Goal: Information Seeking & Learning: Learn about a topic

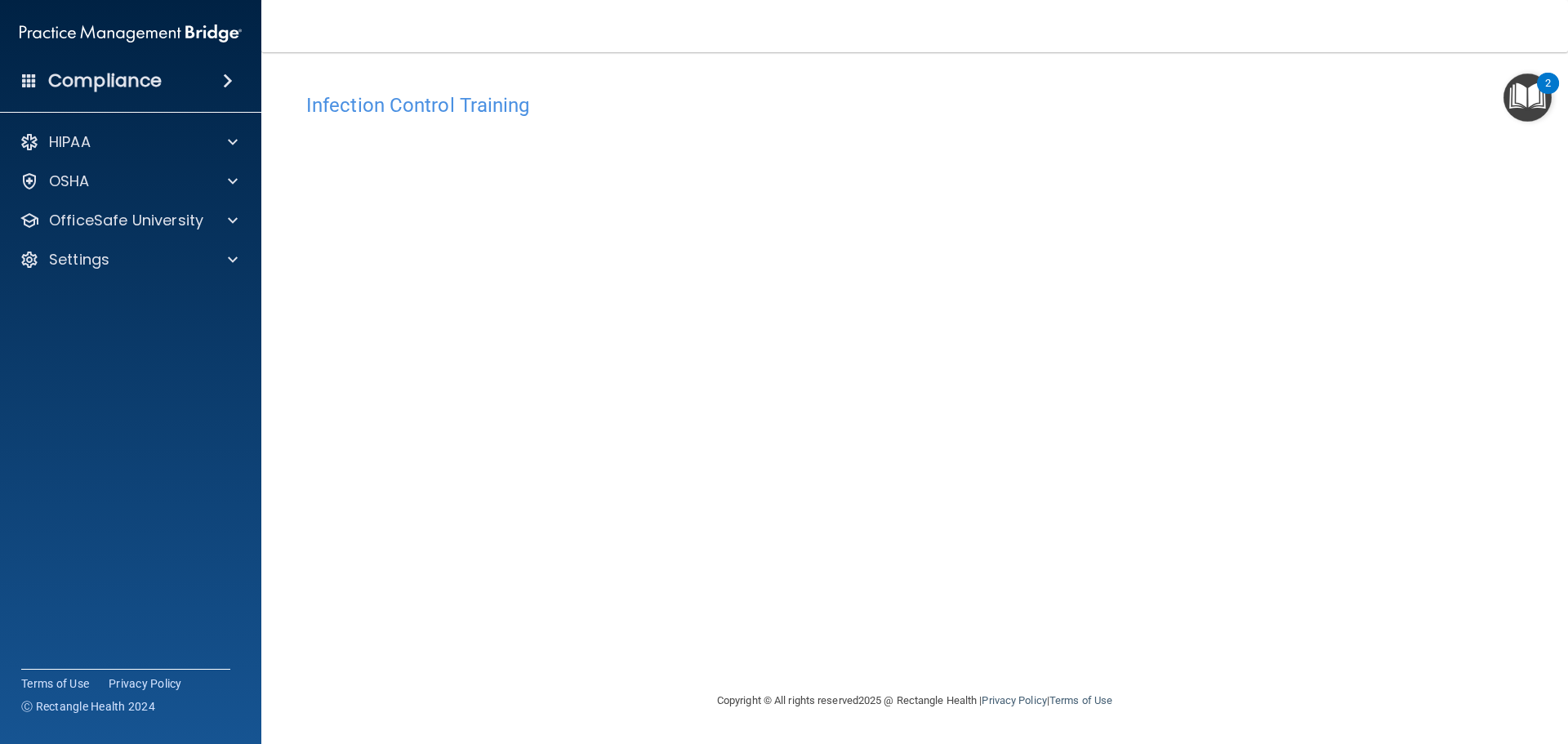
click at [1216, 543] on div "Infection Control Training This course doesn’t expire until . Are you sure you …" at bounding box center [914, 387] width 1241 height 606
click at [175, 225] on p "OfficeSafe University" at bounding box center [126, 220] width 155 height 19
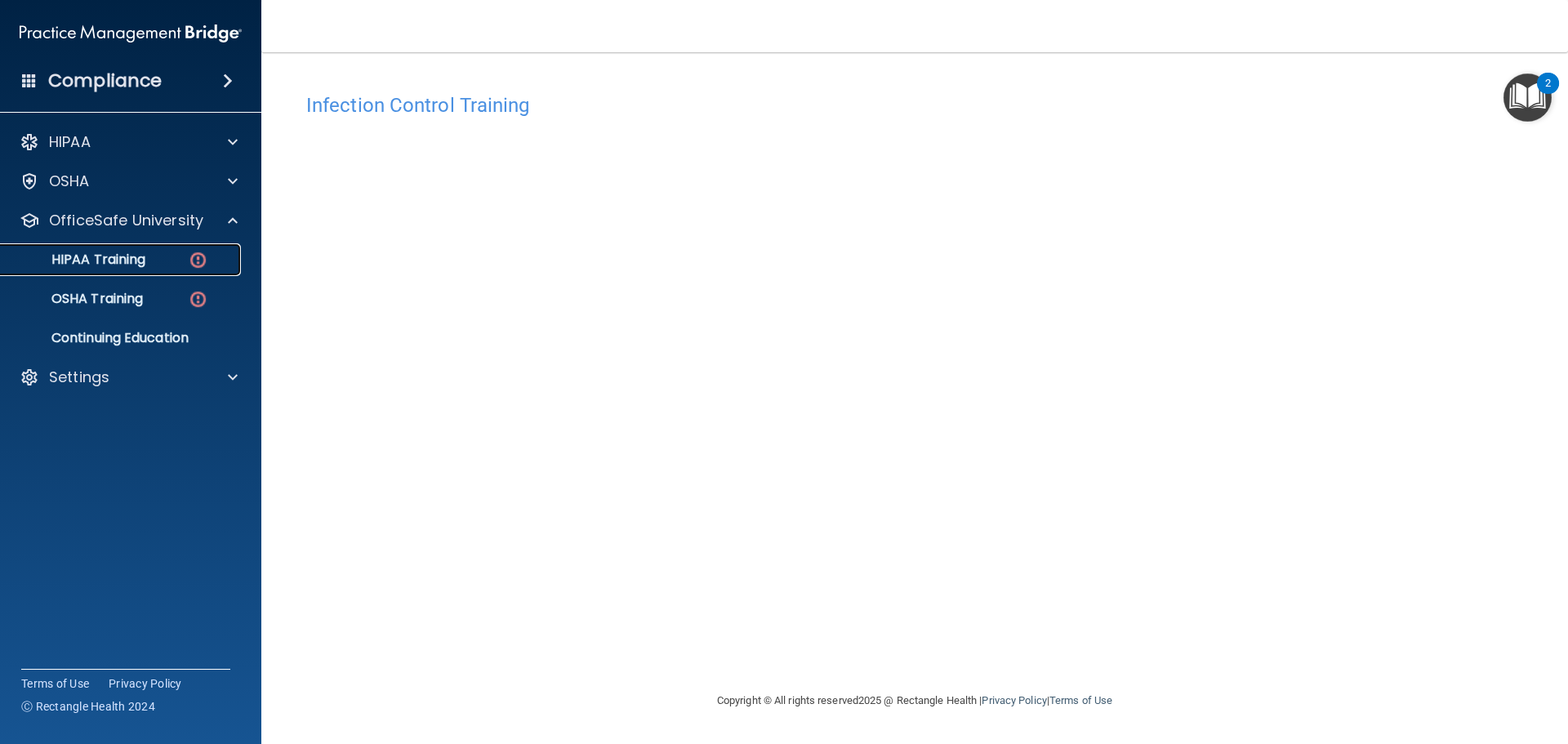
click at [162, 268] on link "HIPAA Training" at bounding box center [112, 260] width 258 height 33
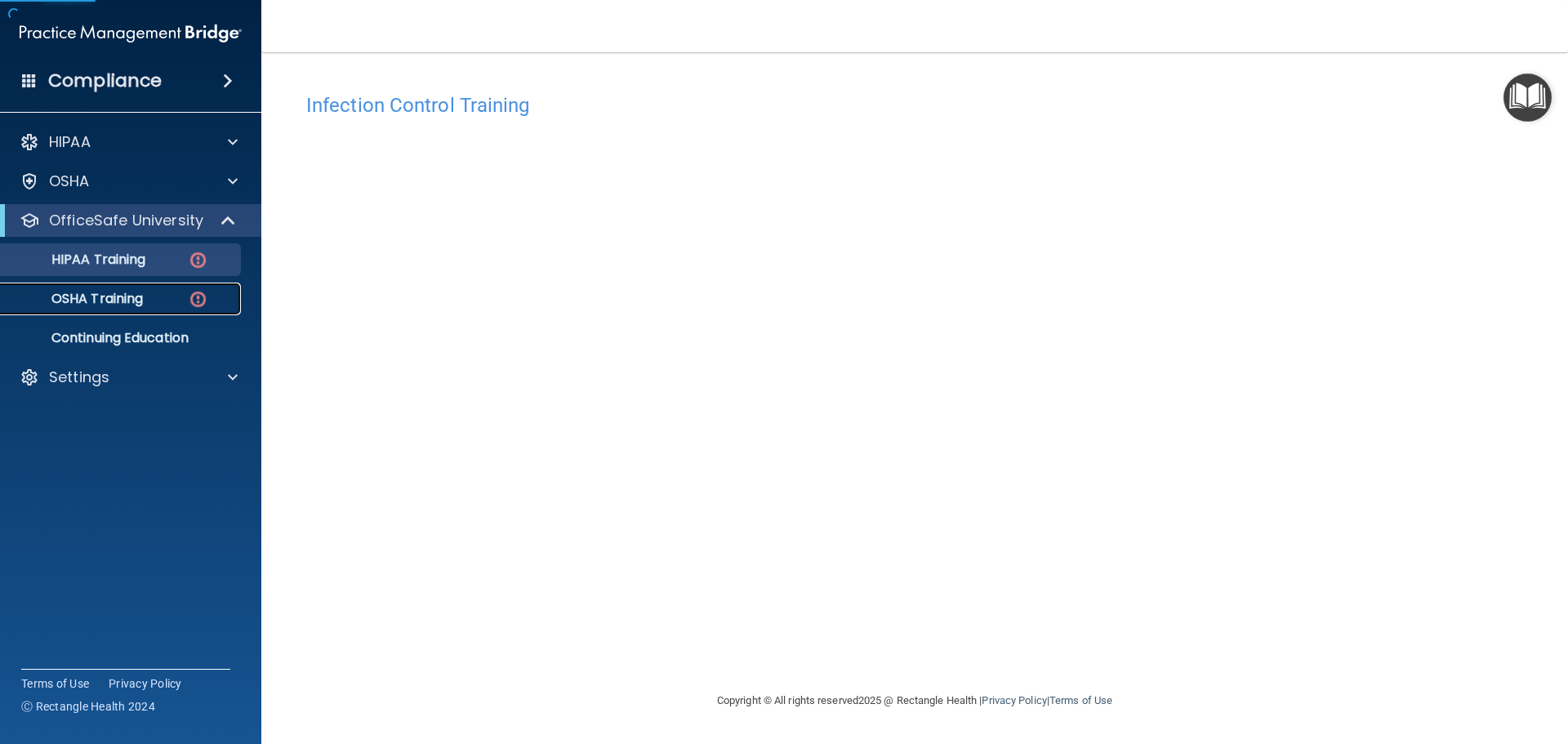
click at [162, 300] on div "OSHA Training" at bounding box center [122, 298] width 223 height 16
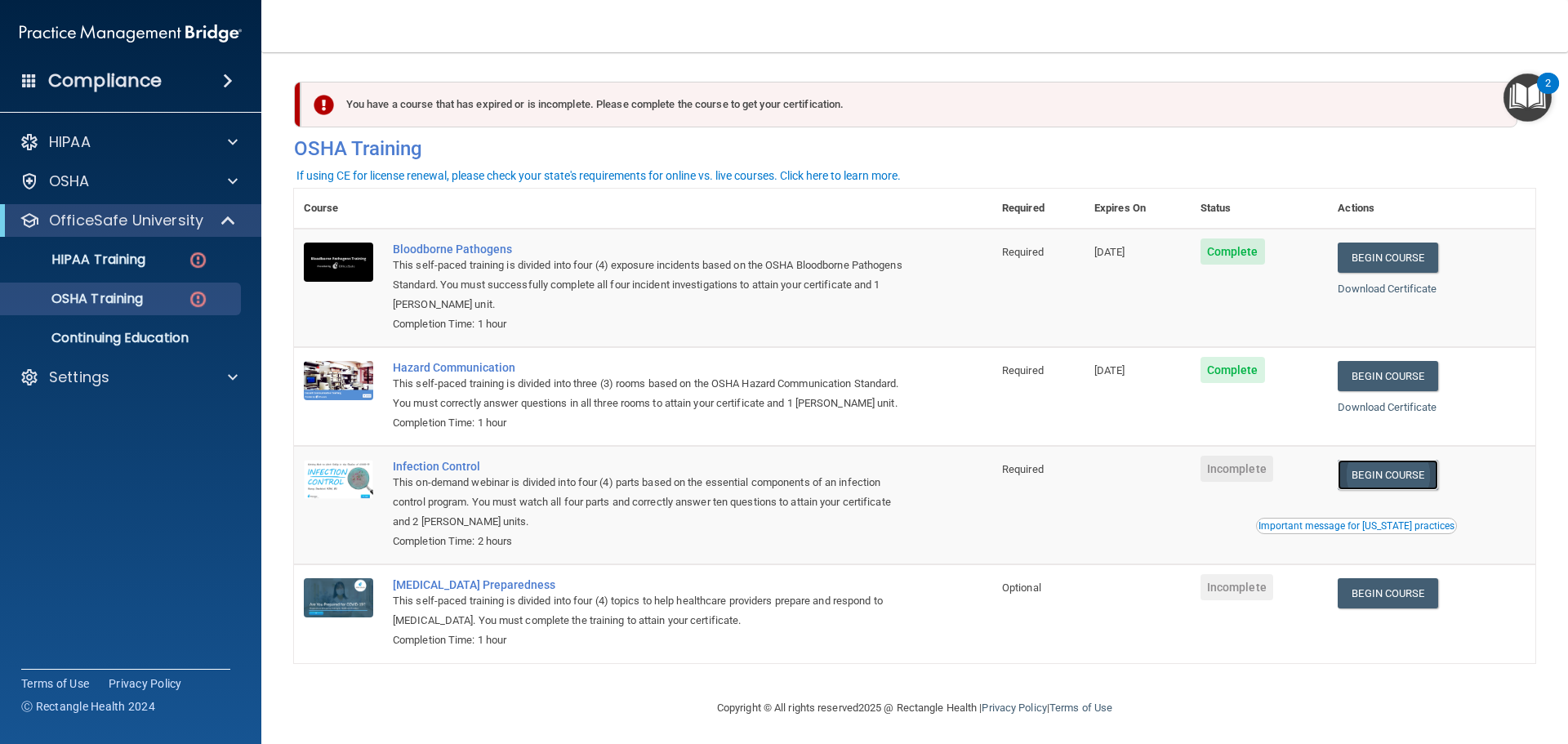
click at [1385, 490] on link "Begin Course" at bounding box center [1387, 474] width 100 height 30
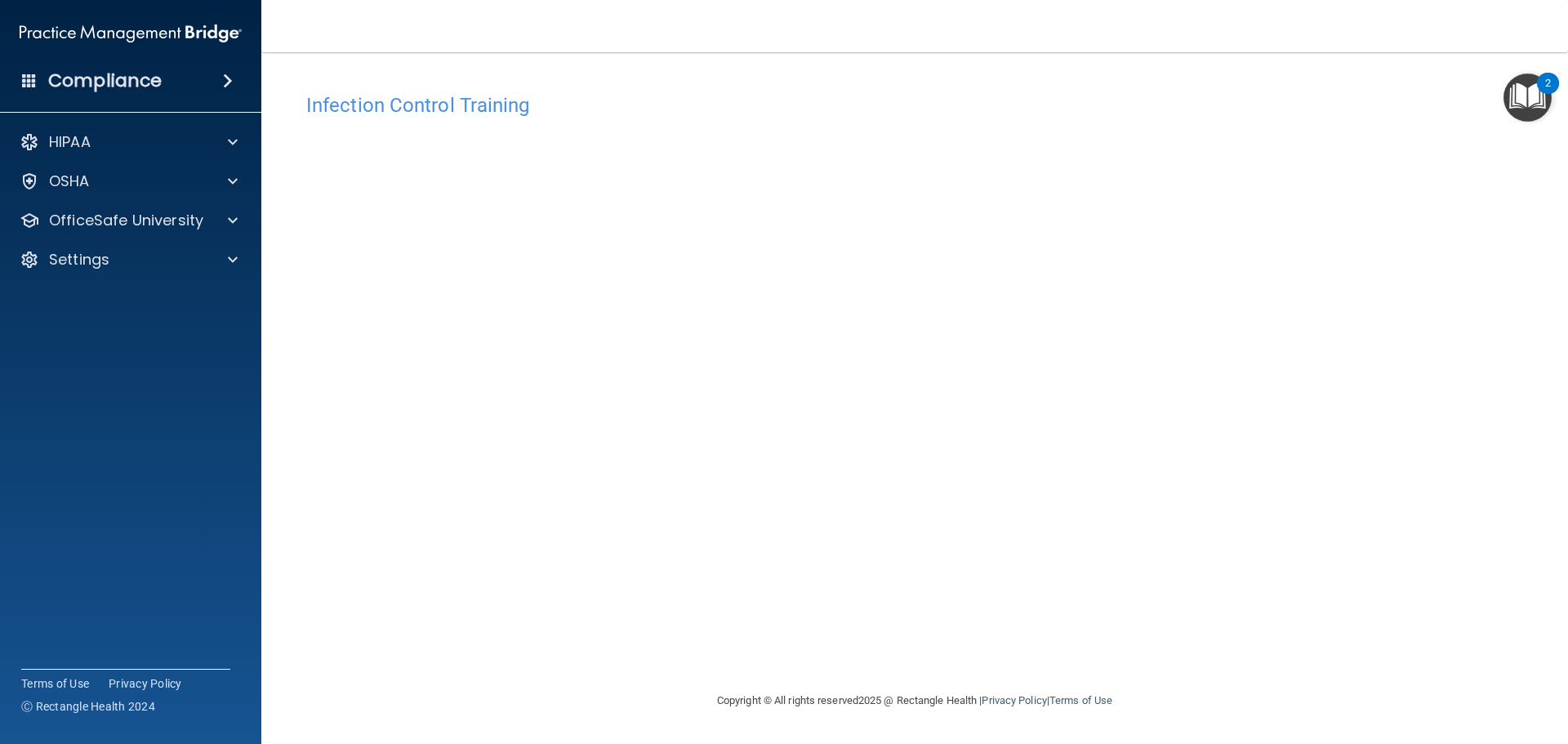
click at [1551, 89] on div "2" at bounding box center [1548, 94] width 6 height 21
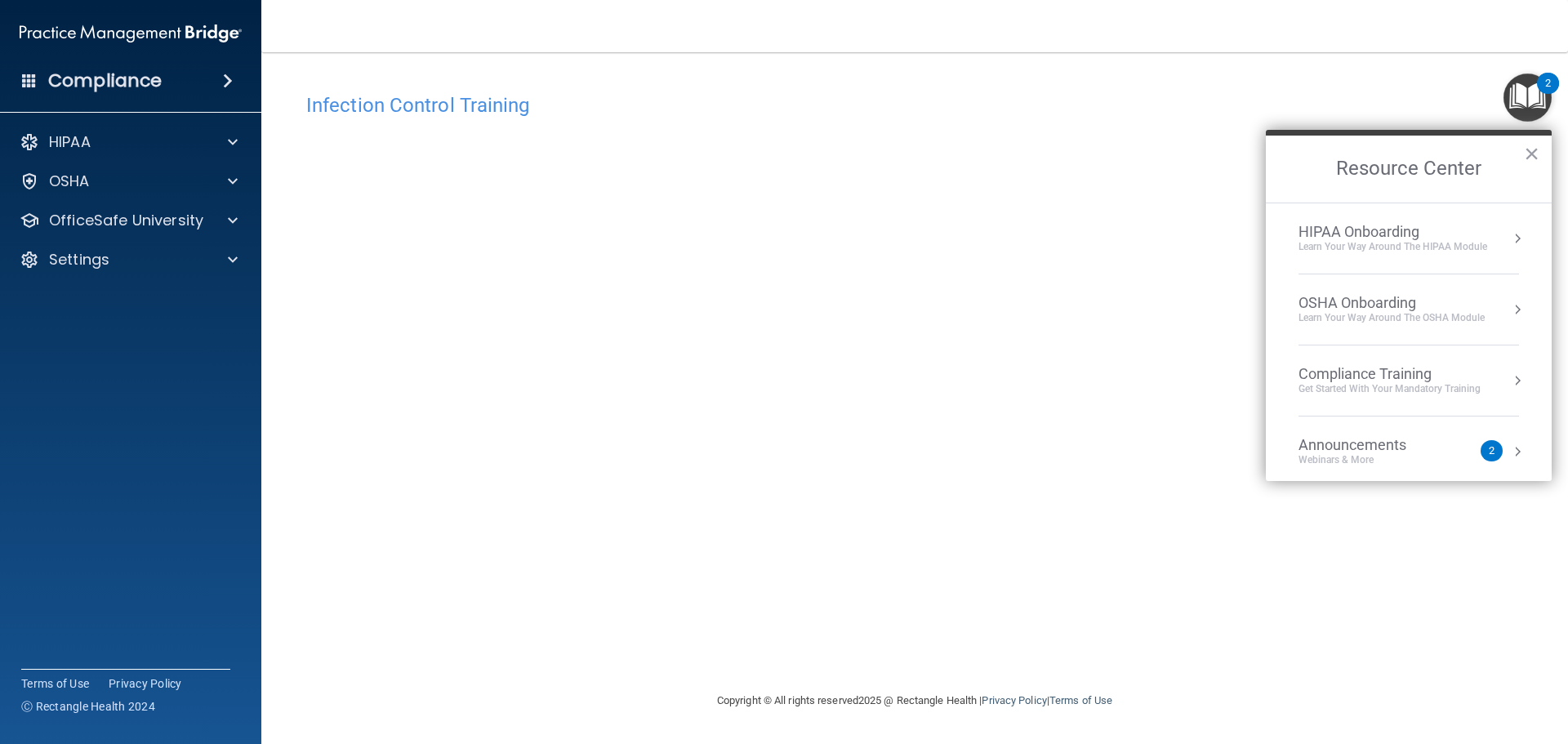
click at [1541, 95] on img "Open Resource Center, 2 new notifications" at bounding box center [1528, 97] width 48 height 48
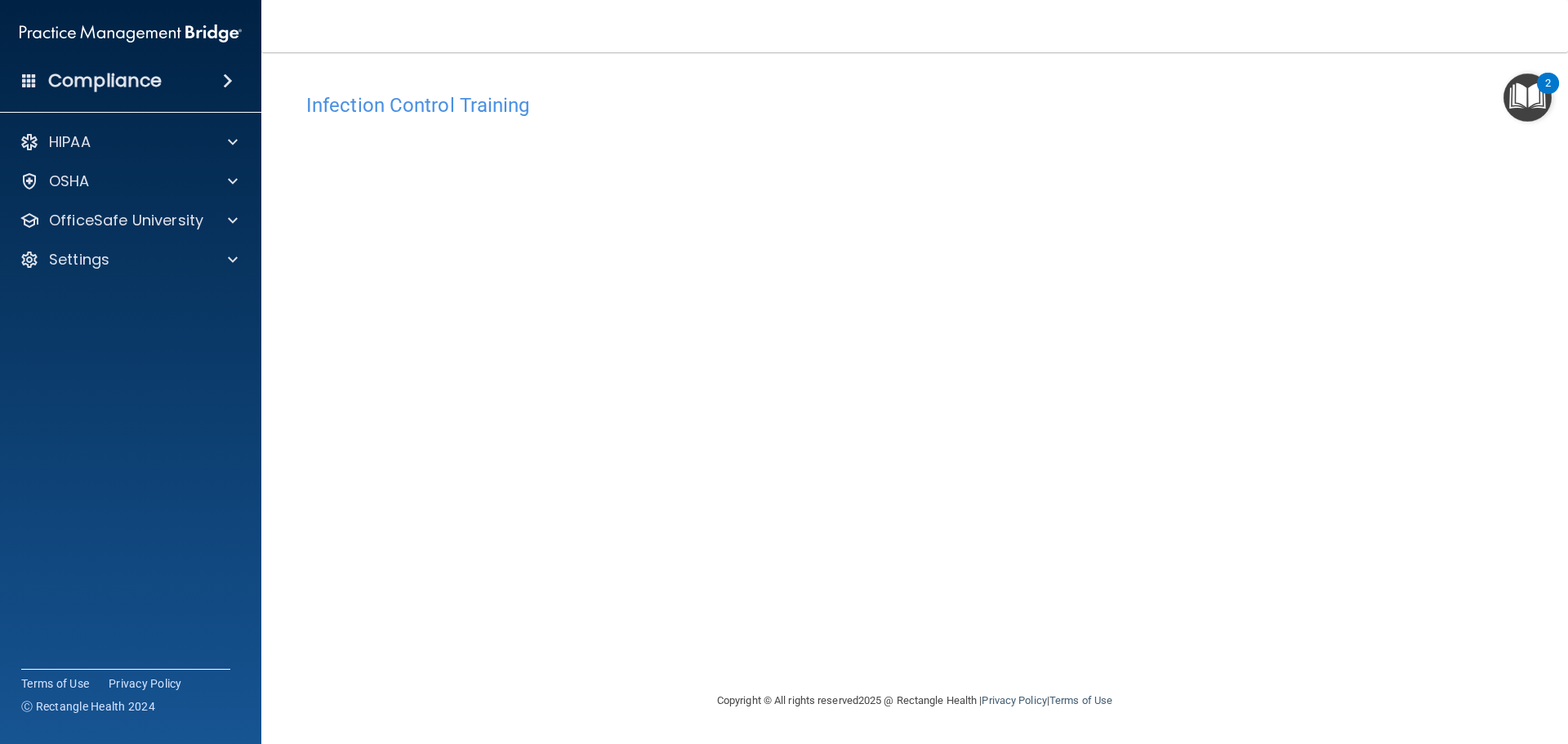
click at [74, 200] on div "HIPAA Documents and Policies Report an Incident Business Associates Emergency P…" at bounding box center [131, 204] width 262 height 170
click at [76, 186] on p "OSHA" at bounding box center [69, 181] width 40 height 19
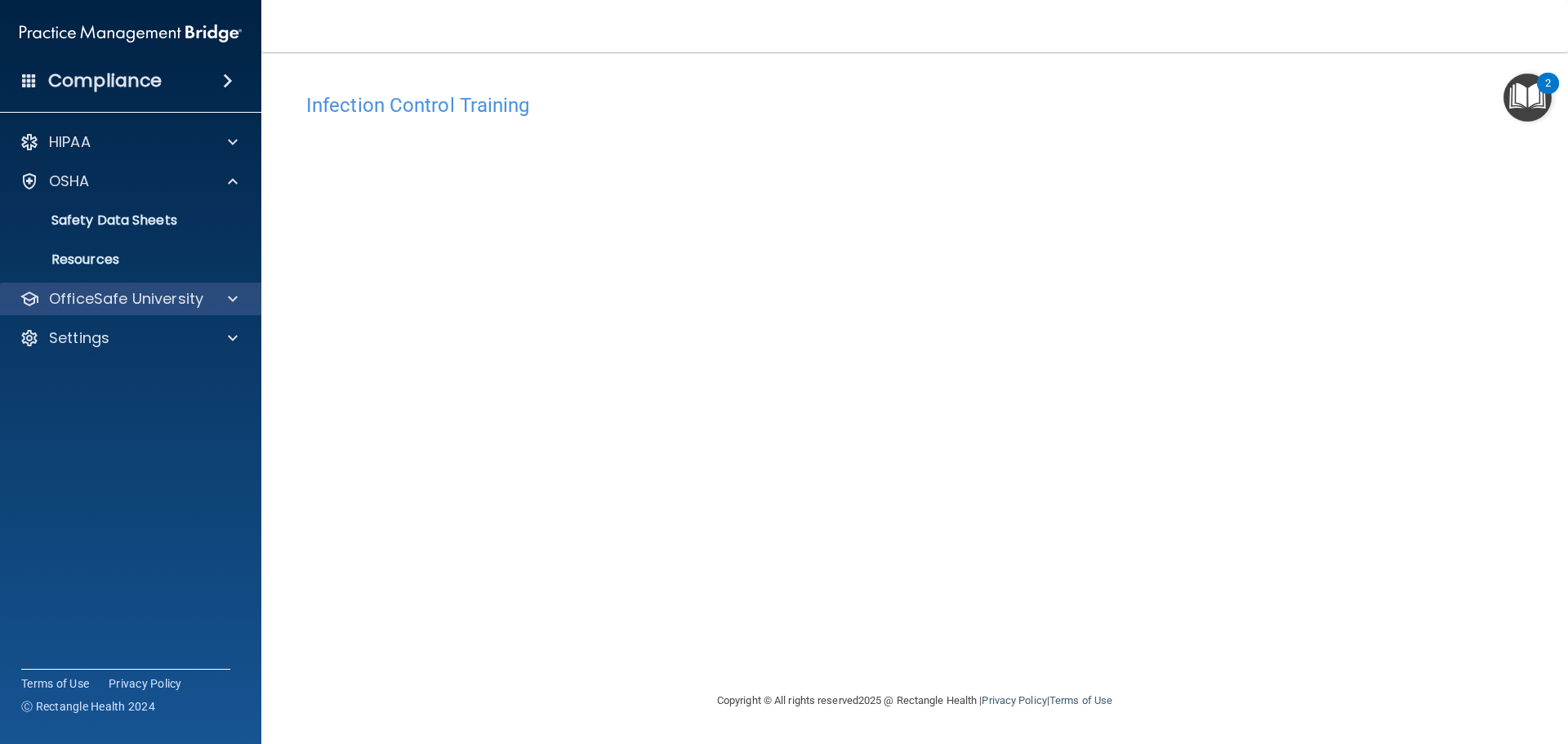
click at [128, 310] on div "OfficeSafe University" at bounding box center [131, 299] width 262 height 33
click at [160, 306] on p "OfficeSafe University" at bounding box center [126, 299] width 155 height 19
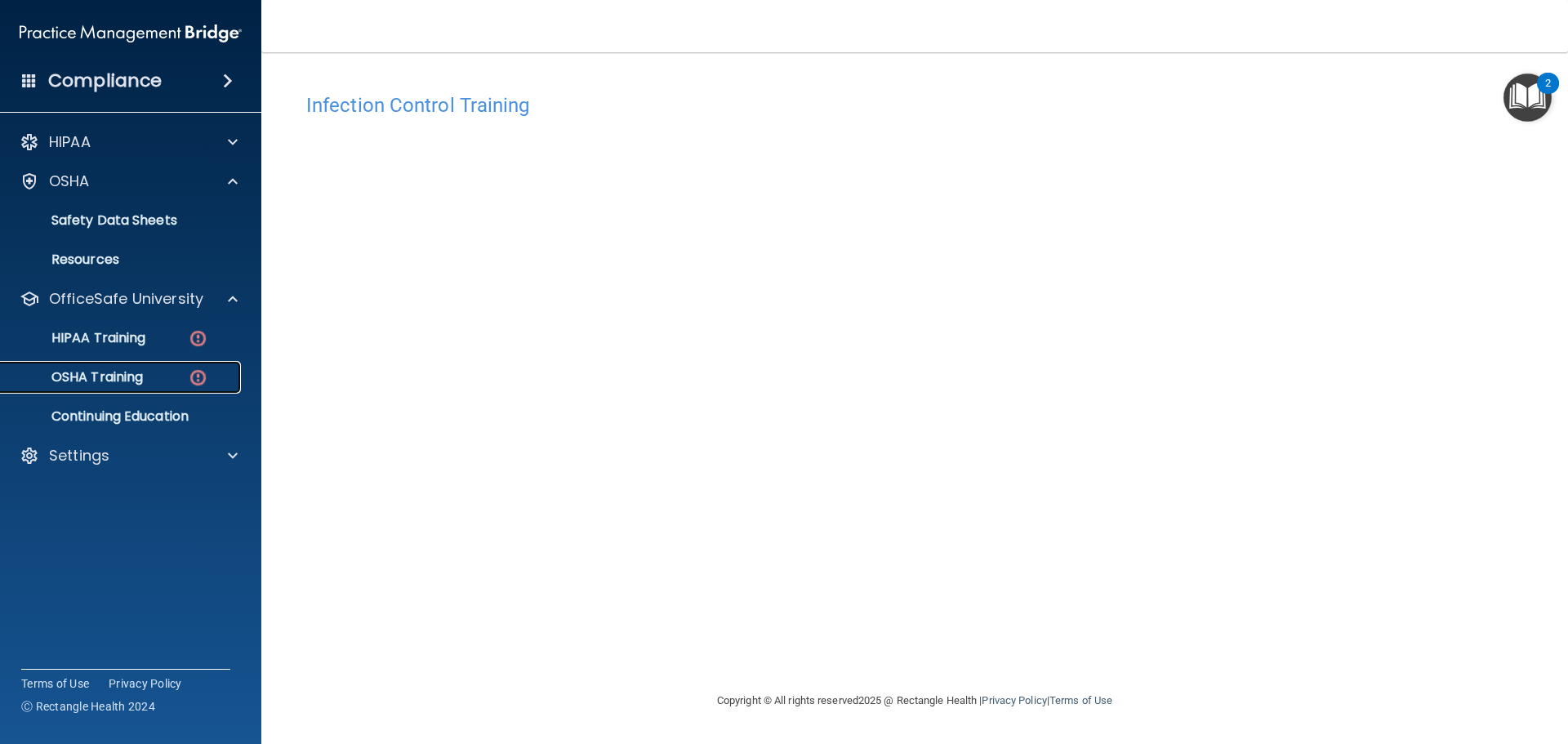
click at [149, 387] on link "OSHA Training" at bounding box center [112, 377] width 258 height 33
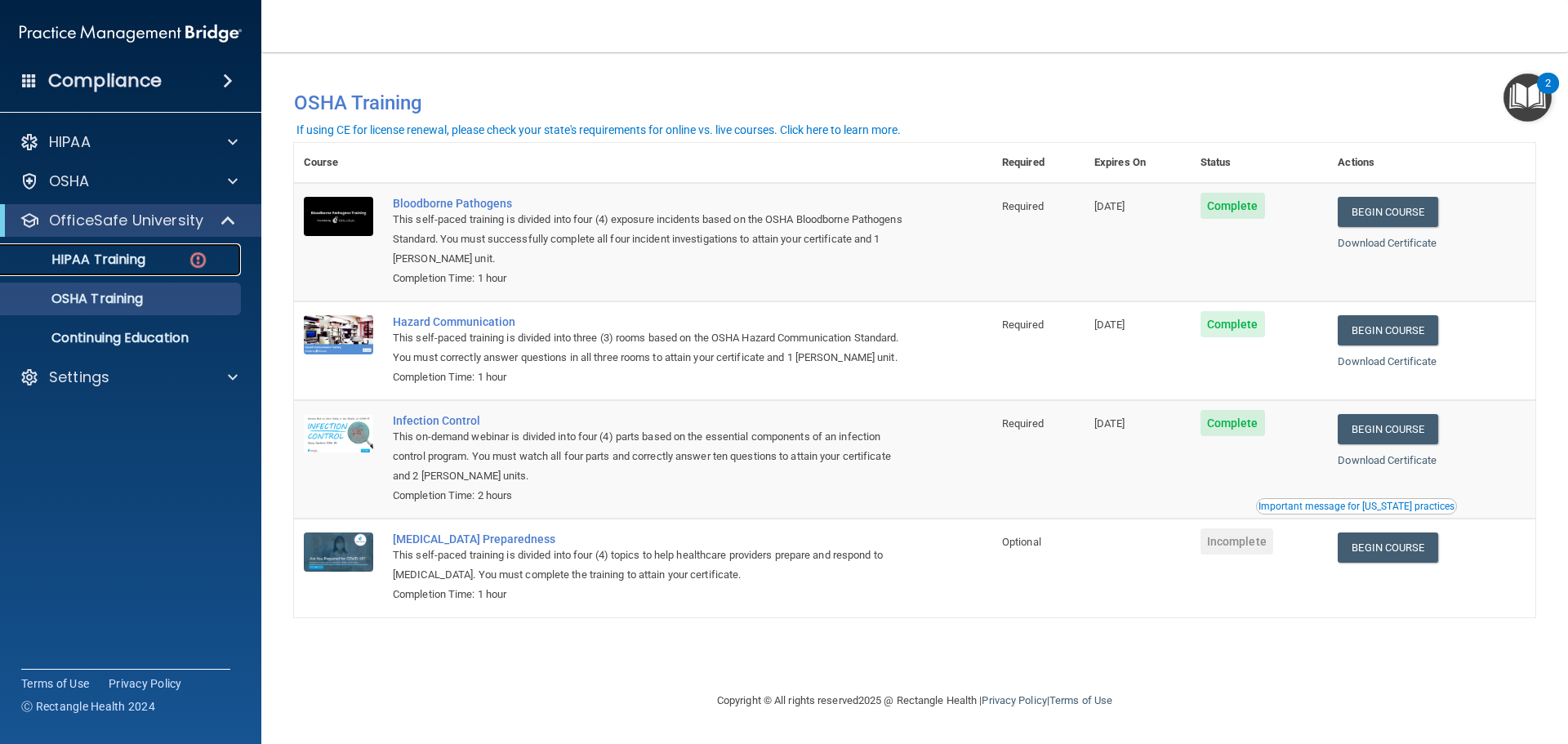
click at [95, 249] on link "HIPAA Training" at bounding box center [112, 260] width 258 height 33
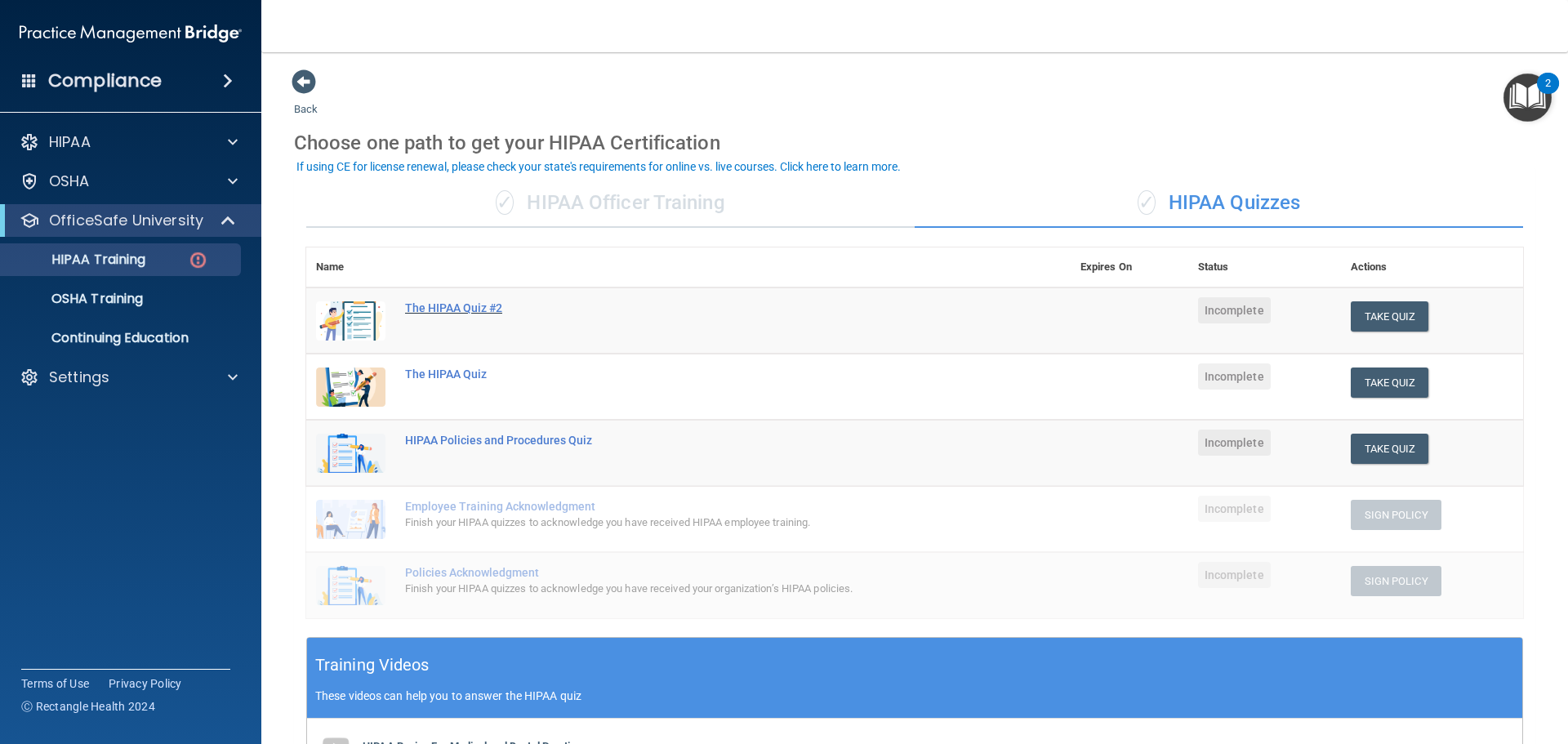
click at [496, 309] on div "The HIPAA Quiz #2" at bounding box center [696, 308] width 584 height 13
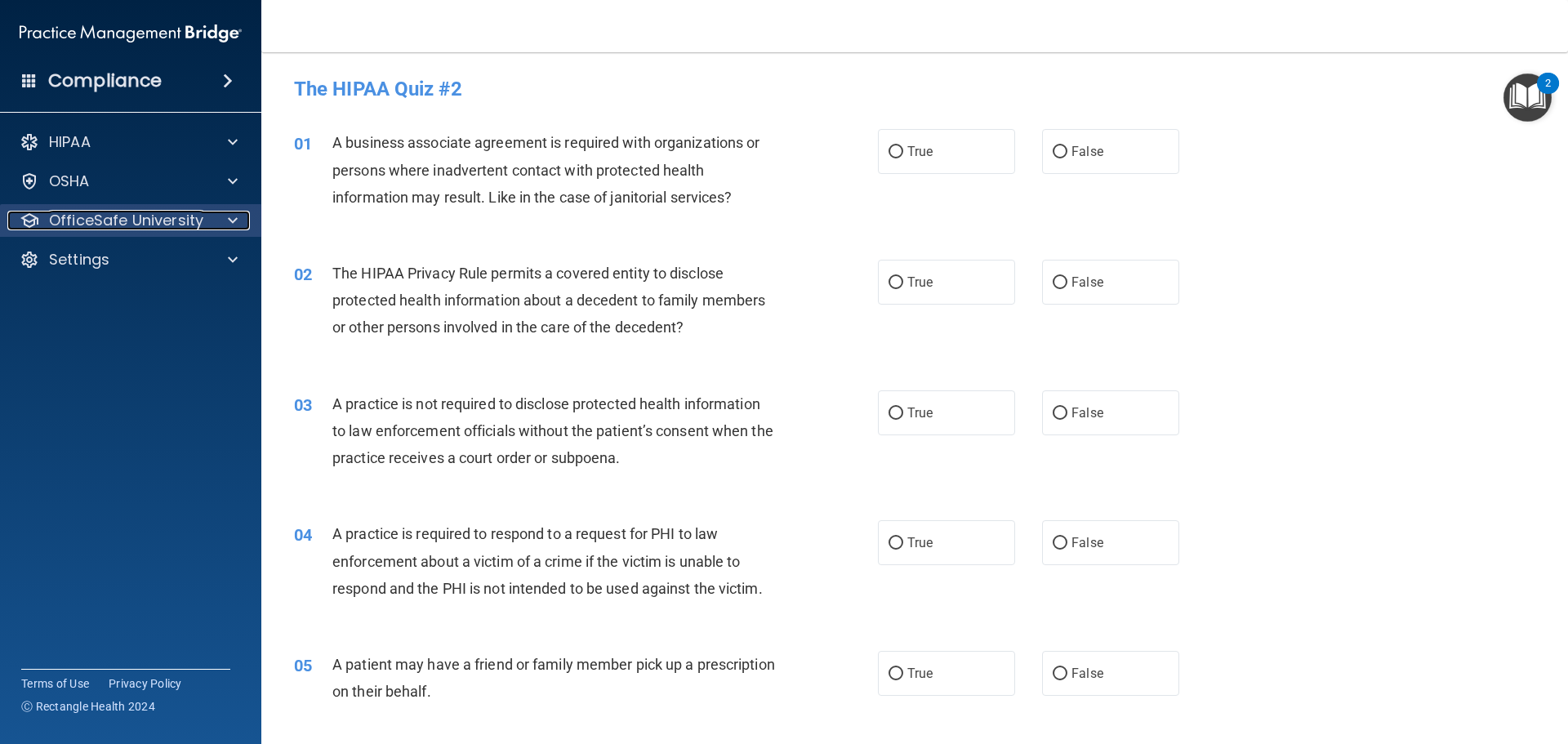
click at [84, 230] on p "OfficeSafe University" at bounding box center [126, 220] width 155 height 19
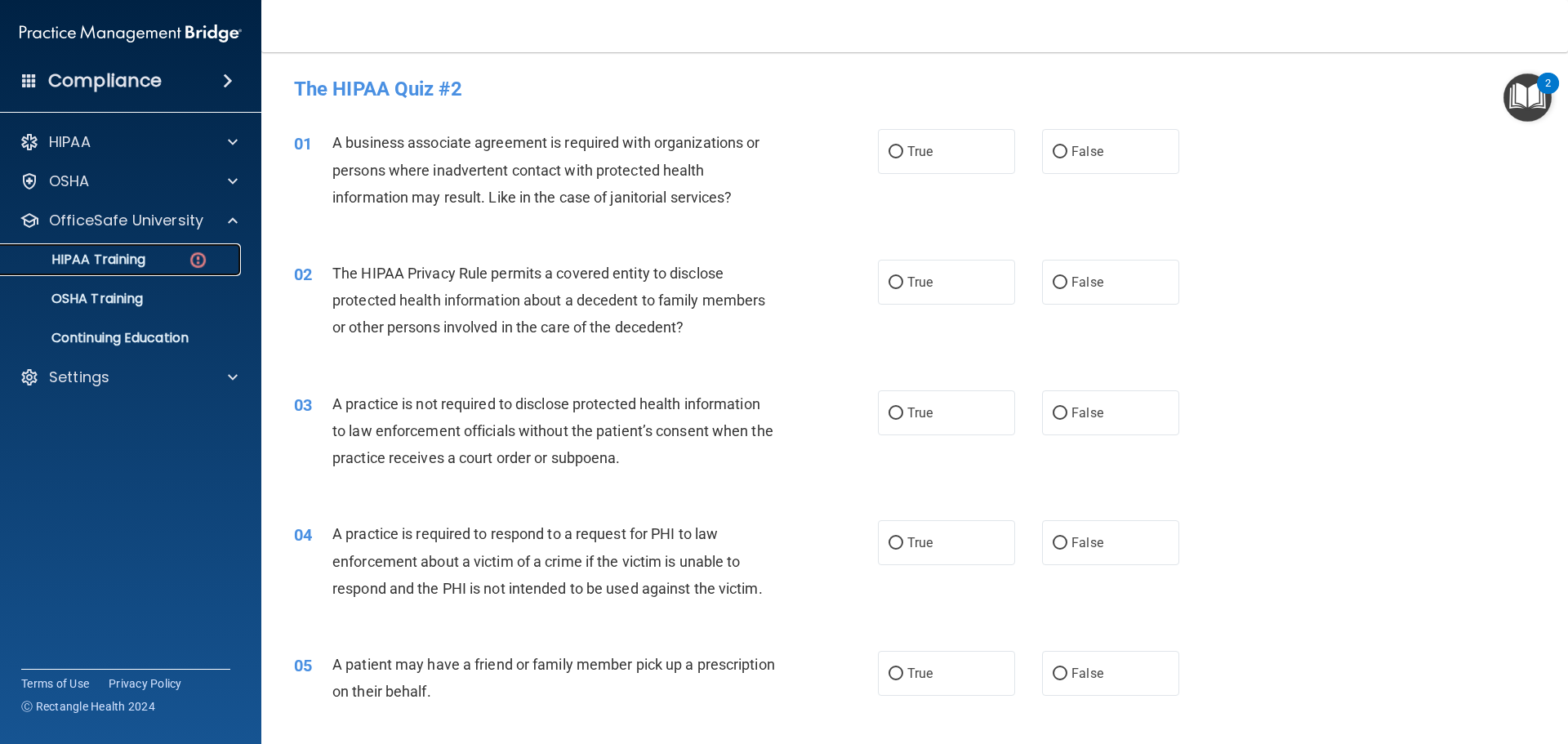
click at [95, 252] on p "HIPAA Training" at bounding box center [78, 260] width 135 height 16
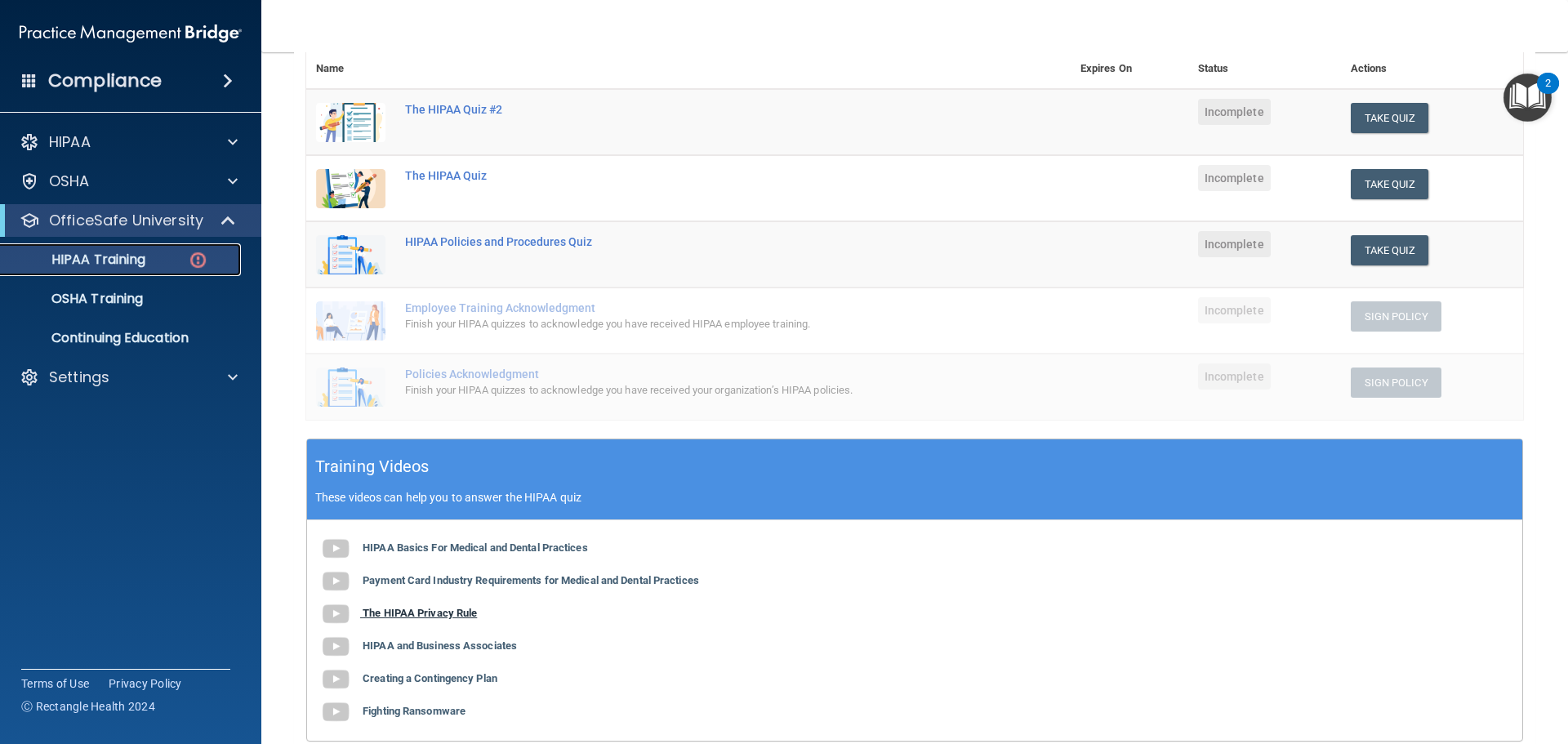
scroll to position [318, 0]
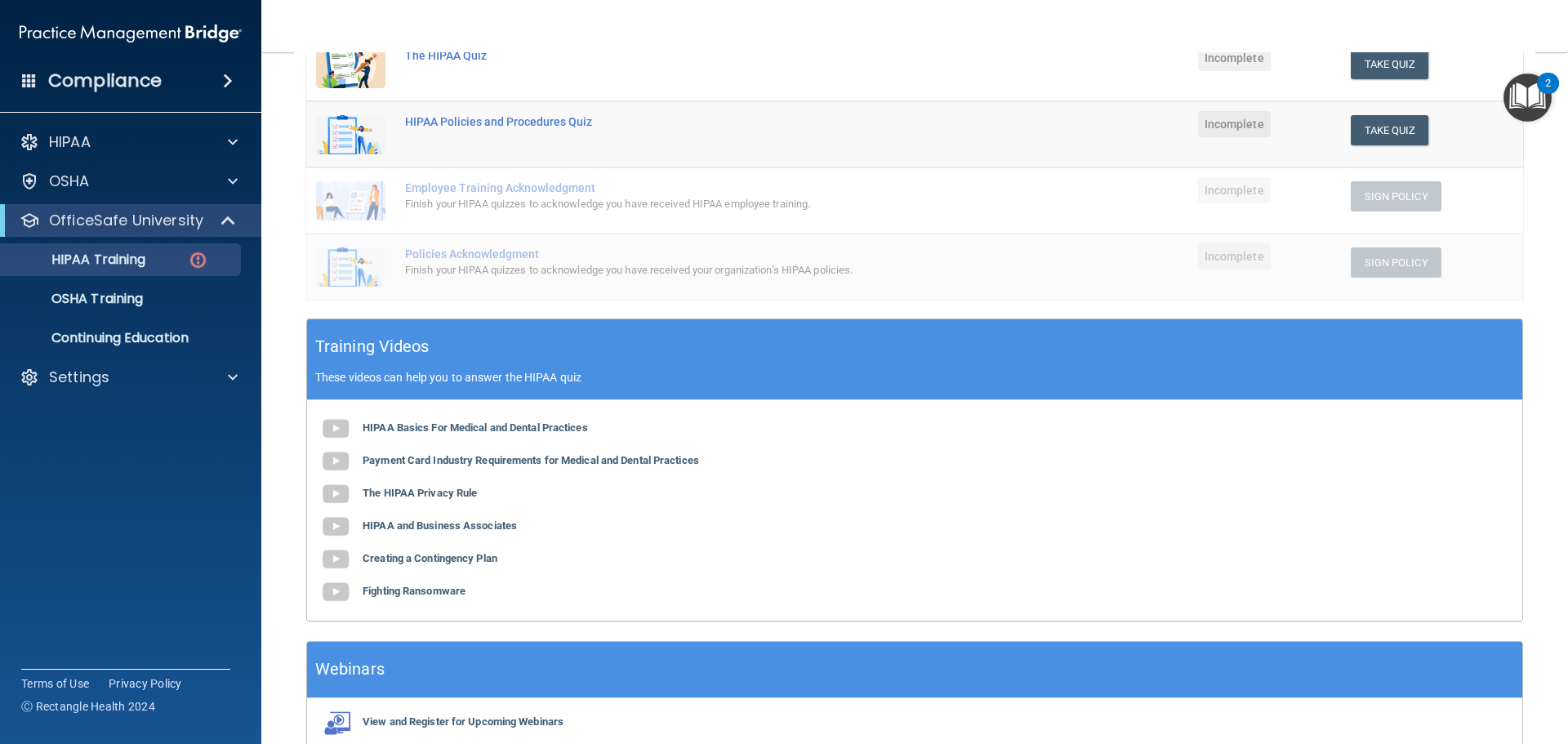
click at [409, 420] on div "HIPAA Basics For Medical and Dental Practices Payment Card Industry Requirement…" at bounding box center [914, 509] width 1215 height 220
click at [410, 428] on b "HIPAA Basics For Medical and Dental Practices" at bounding box center [475, 427] width 225 height 12
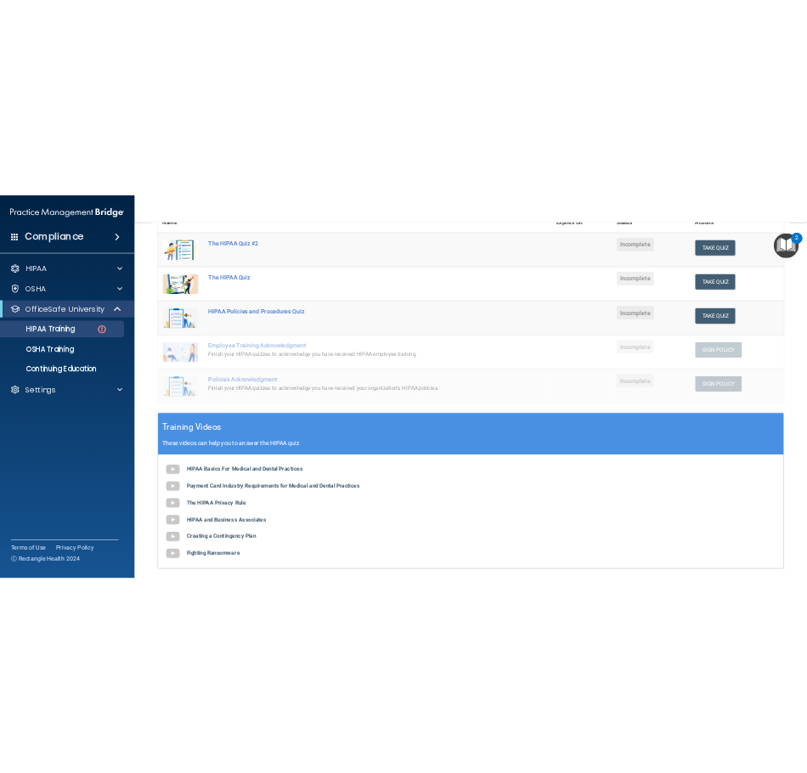
scroll to position [0, 0]
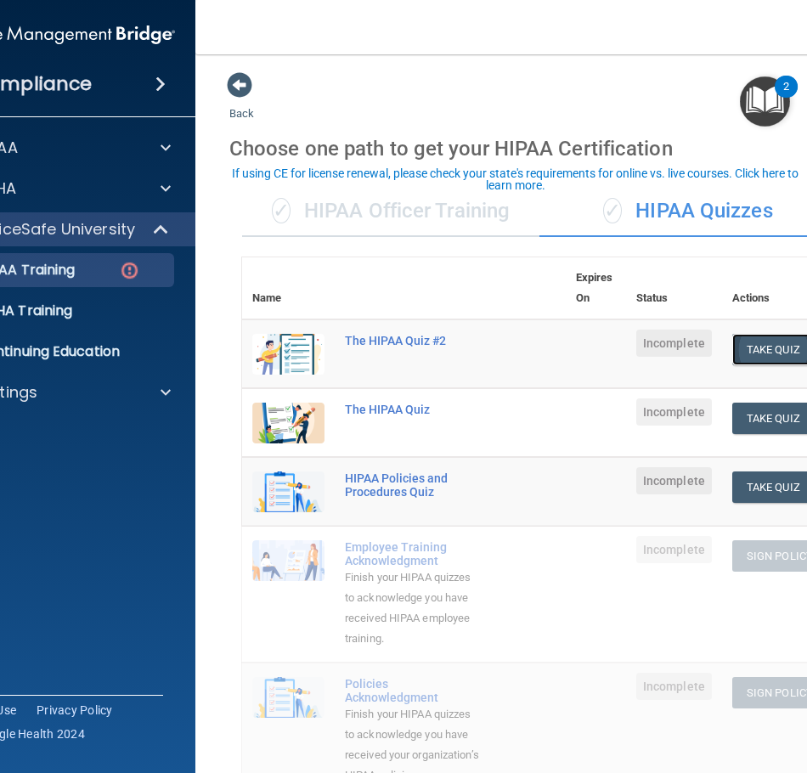
click at [748, 353] on button "Take Quiz" at bounding box center [773, 349] width 82 height 31
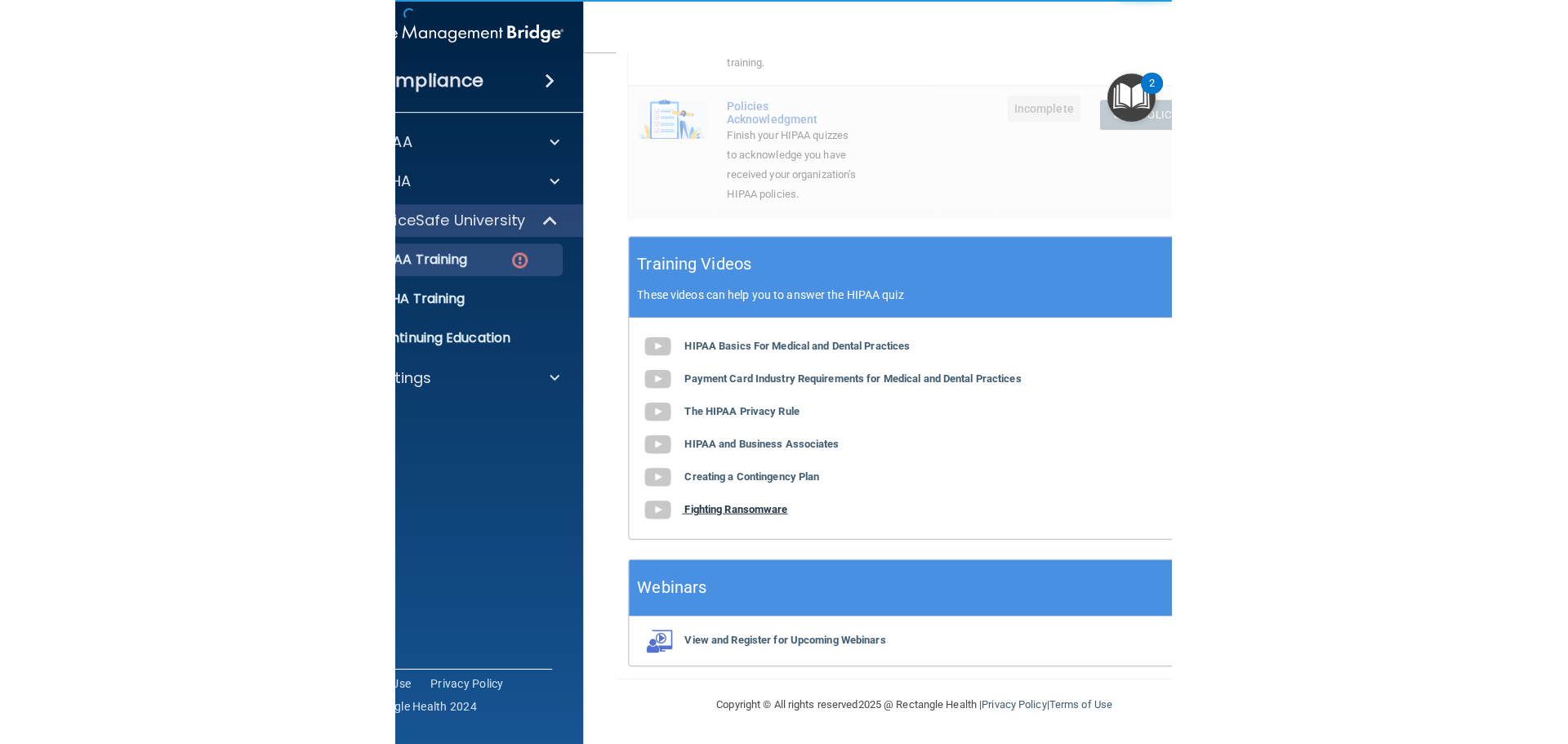
scroll to position [574, 0]
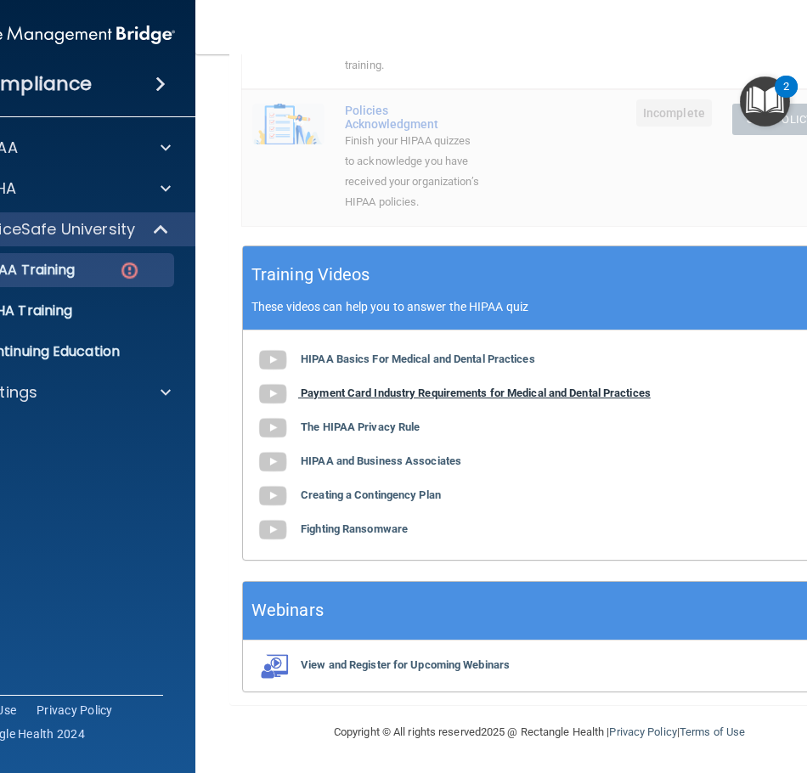
click at [369, 397] on b "Payment Card Industry Requirements for Medical and Dental Practices" at bounding box center [476, 392] width 350 height 13
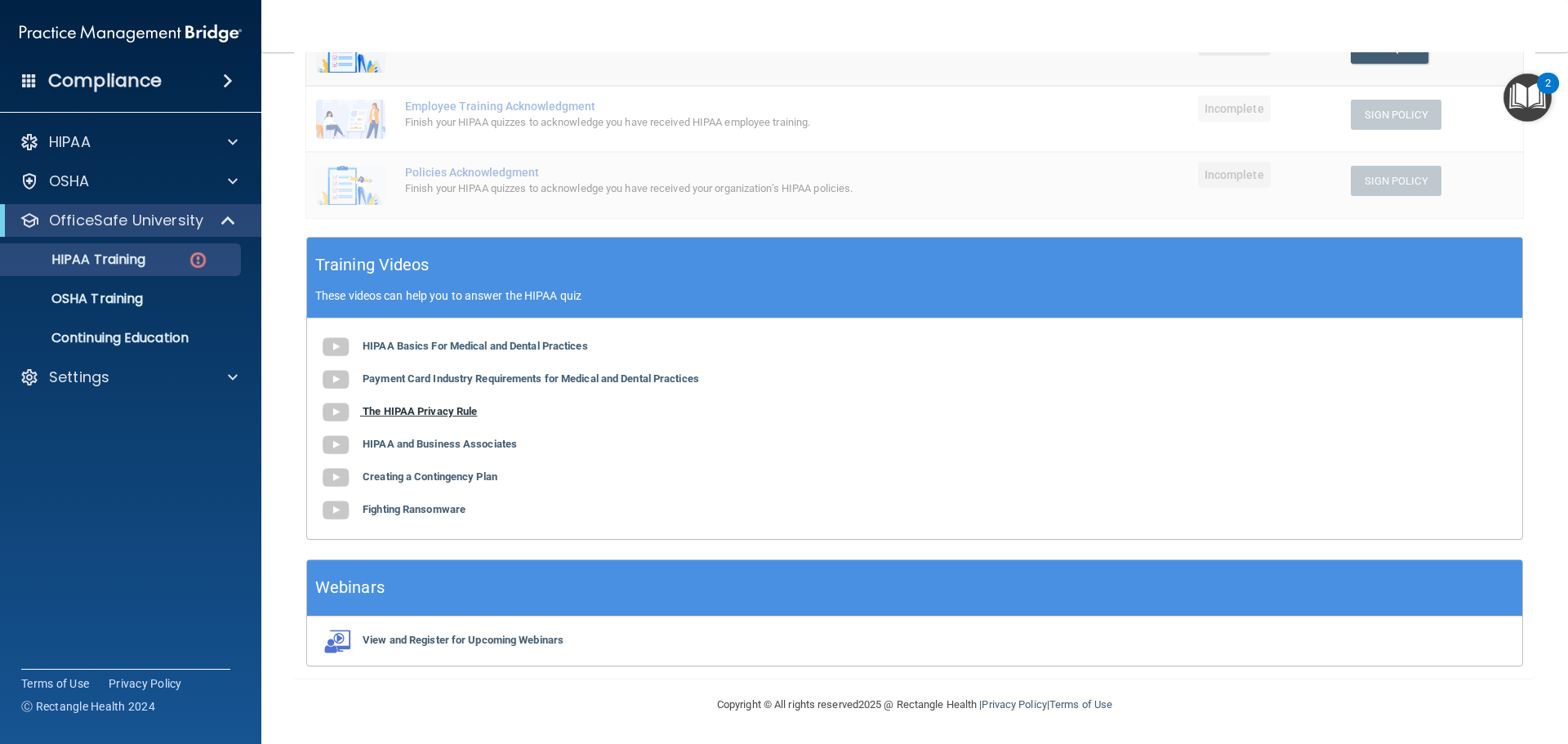
click at [475, 409] on b "The HIPAA Privacy Rule" at bounding box center [419, 410] width 114 height 12
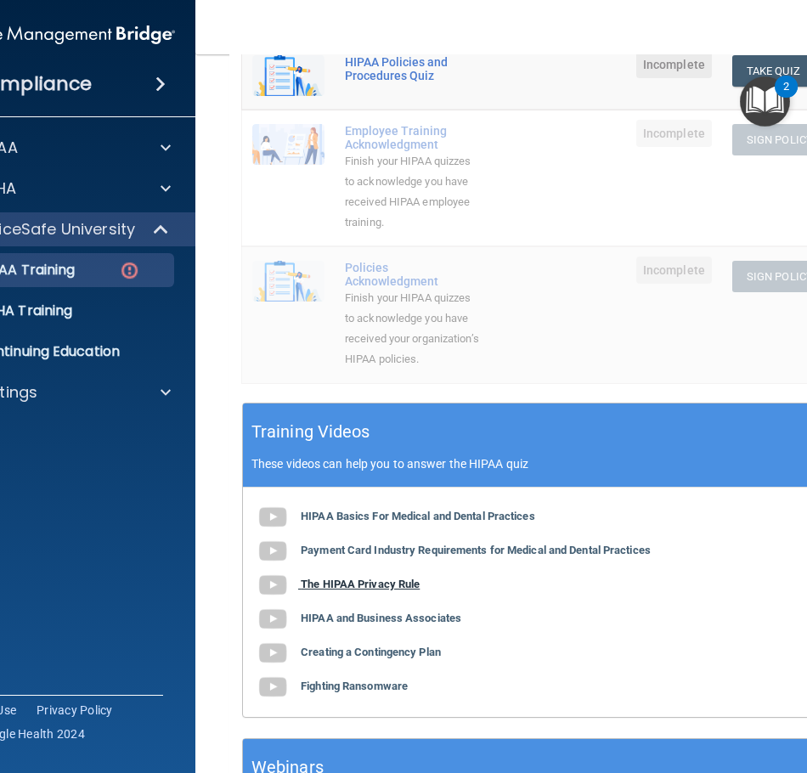
scroll to position [597, 0]
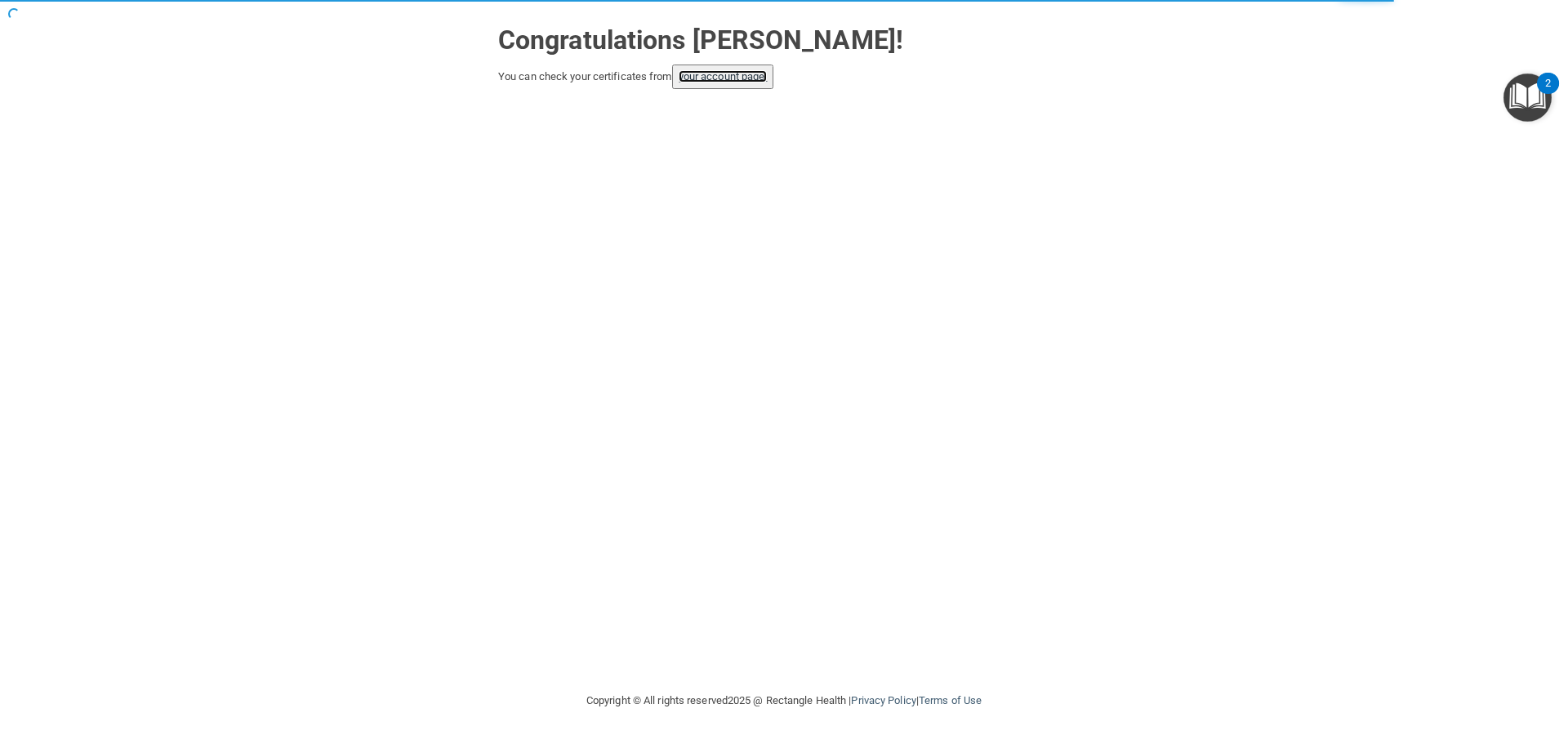
click at [743, 80] on link "your account page!" at bounding box center [723, 76] width 89 height 12
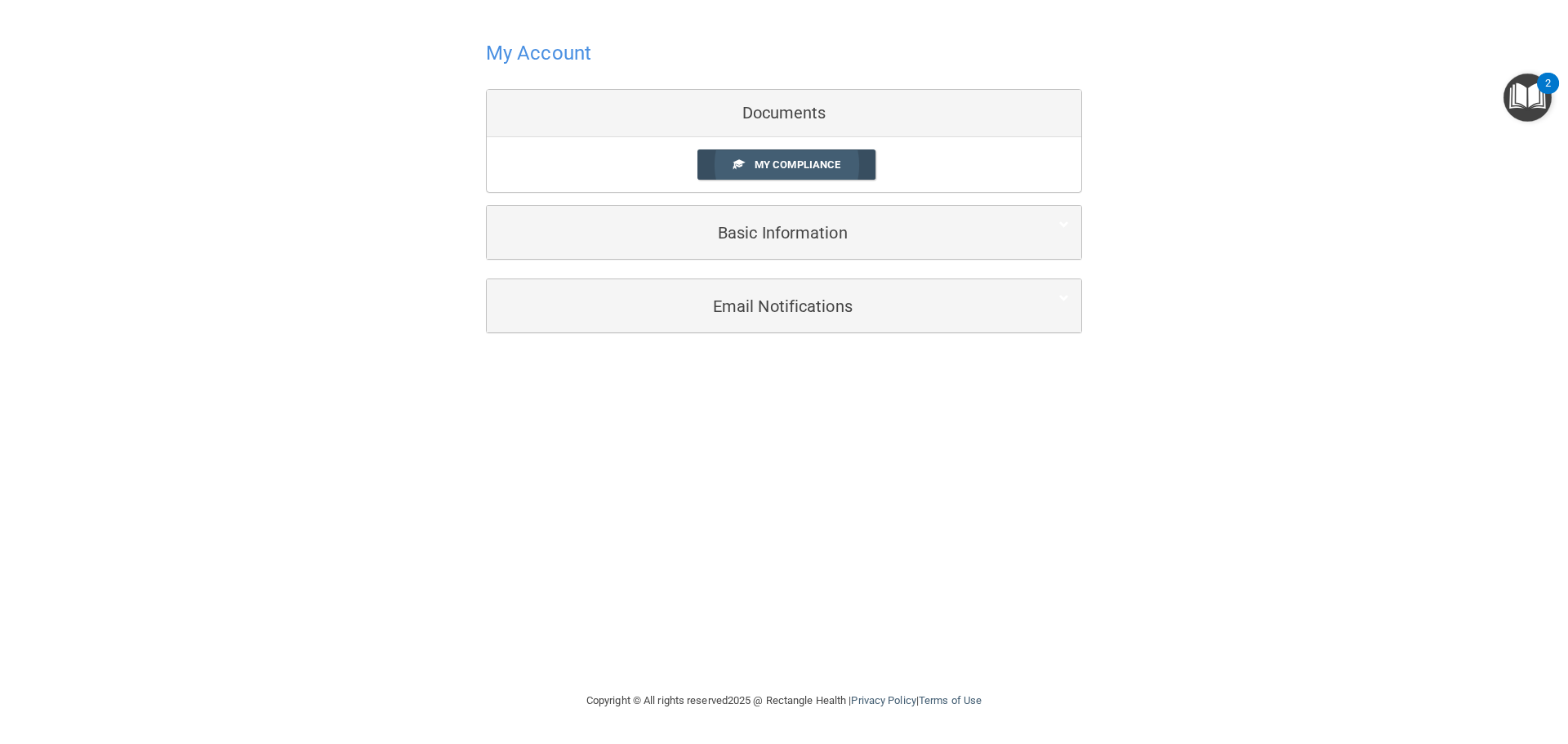
click at [776, 167] on span "My Compliance" at bounding box center [797, 164] width 86 height 12
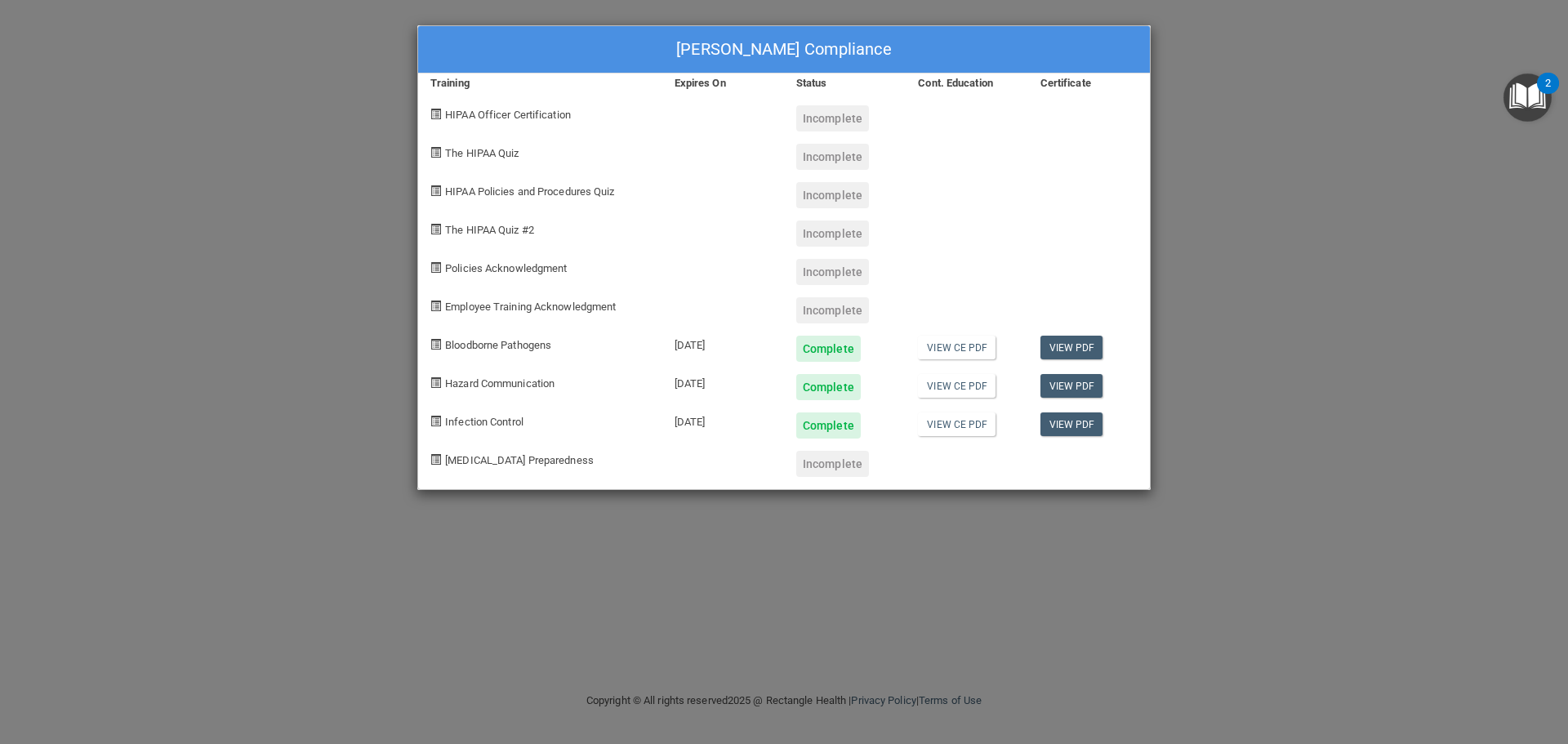
click at [1200, 342] on div "Holly Monteforte's Compliance Training Expires On Status Cont. Education Certif…" at bounding box center [784, 372] width 1568 height 744
